Goal: Complete application form: Complete application form

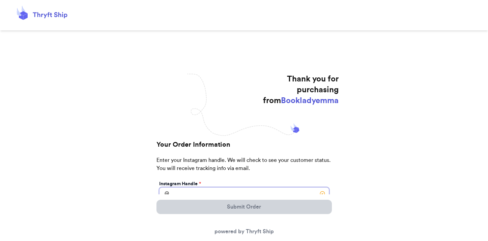
click at [234, 193] on input "Instagram Handle *" at bounding box center [244, 193] width 170 height 13
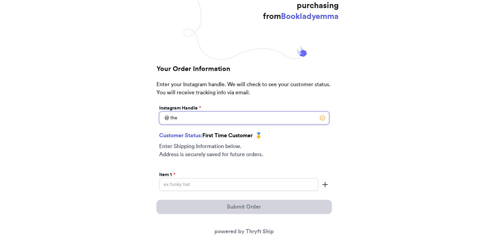
scroll to position [84, 0]
type input "thepalmersadventures"
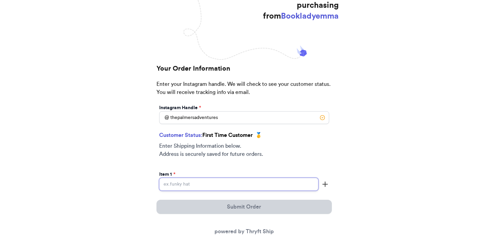
click at [200, 183] on input "Instagram Handle *" at bounding box center [238, 184] width 159 height 13
type input "This is Owl"
click at [327, 183] on icon "button" at bounding box center [325, 184] width 8 height 8
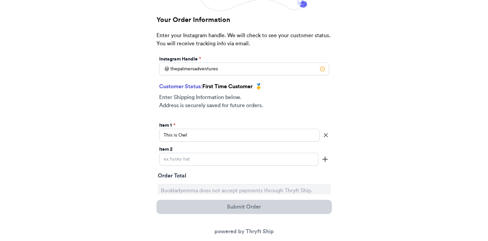
scroll to position [134, 0]
click at [286, 158] on input "Instagram Handle *" at bounding box center [238, 158] width 159 height 13
type input "Who you were made to be"
click at [326, 156] on icon "button" at bounding box center [325, 159] width 8 height 8
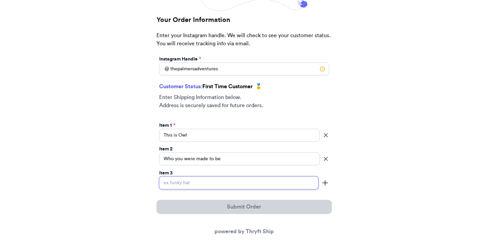
click at [273, 183] on input "Instagram Handle *" at bounding box center [238, 182] width 159 height 13
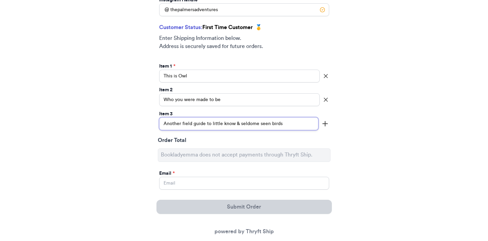
scroll to position [210, 0]
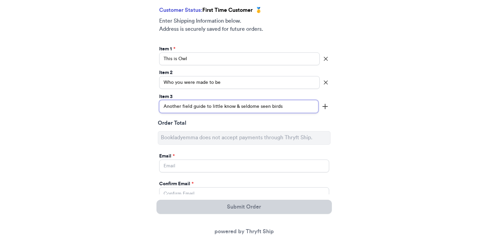
click at [254, 107] on input "Another field guide to little know & seldome seen birds" at bounding box center [238, 106] width 159 height 13
type input "Another field guide to little know & seldom seen birds"
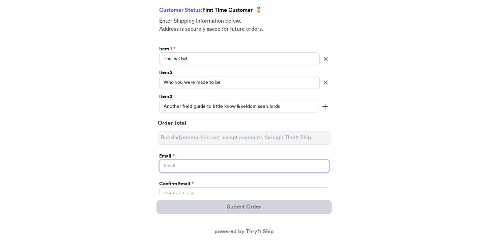
click at [200, 167] on input "Instagram Handle *" at bounding box center [244, 165] width 170 height 13
type input "[EMAIL_ADDRESS][DOMAIN_NAME]"
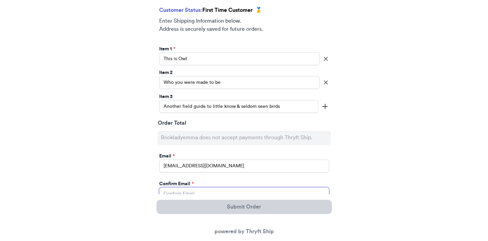
type input "[EMAIL_ADDRESS][DOMAIN_NAME]"
type input "[PERSON_NAME]"
type input "[STREET_ADDRESS][PERSON_NAME]"
select select "OH"
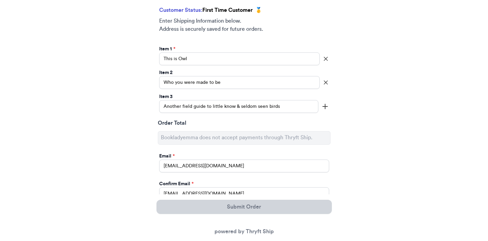
type input "Arcanum"
type input "45304-9245"
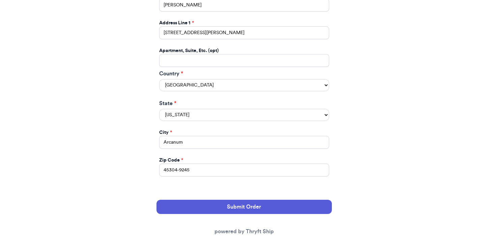
scroll to position [482, 0]
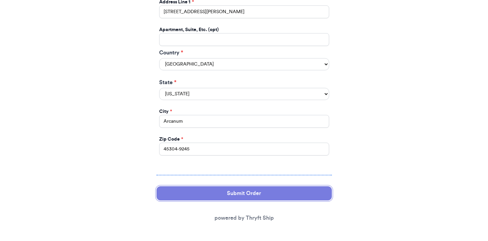
click at [250, 190] on button "Submit Order" at bounding box center [245, 193] width 176 height 14
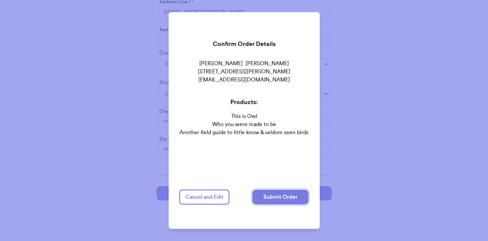
click at [274, 196] on button "Submit Order" at bounding box center [281, 196] width 56 height 15
